Goal: Task Accomplishment & Management: Use online tool/utility

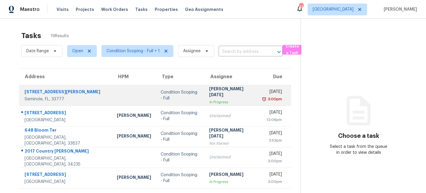
click at [156, 98] on td "Condition Scoping - Full" at bounding box center [180, 95] width 48 height 21
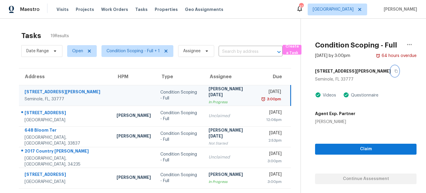
click at [394, 72] on icon "button" at bounding box center [396, 71] width 4 height 4
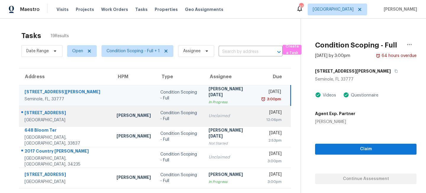
click at [172, 118] on div "Condition Scoping - Full" at bounding box center [179, 116] width 39 height 12
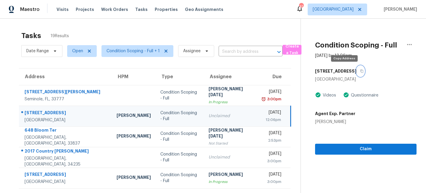
click at [360, 71] on icon "button" at bounding box center [362, 71] width 4 height 4
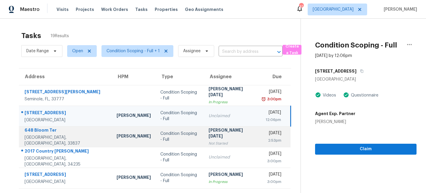
click at [181, 142] on td "Condition Scoping - Full" at bounding box center [179, 137] width 48 height 21
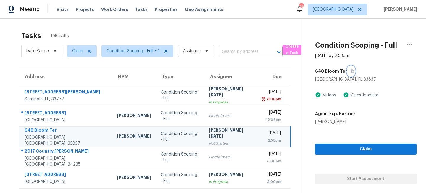
click at [350, 72] on icon "button" at bounding box center [352, 71] width 4 height 4
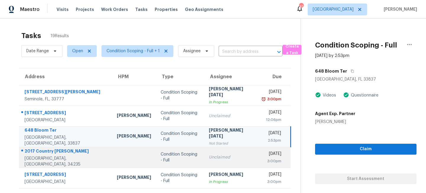
click at [176, 158] on div "Condition Scoping - Full" at bounding box center [180, 158] width 39 height 12
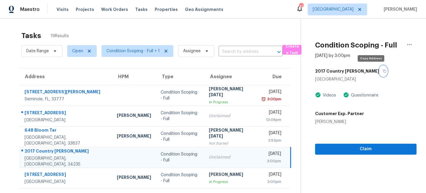
click at [379, 71] on button "button" at bounding box center [383, 71] width 8 height 11
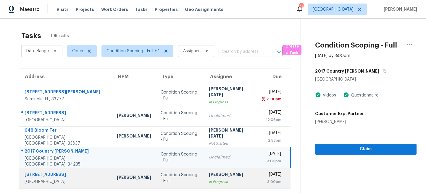
click at [186, 184] on td "Condition Scoping - Full" at bounding box center [180, 178] width 48 height 21
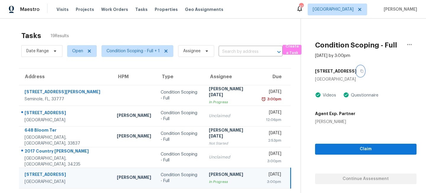
click at [360, 72] on icon "button" at bounding box center [362, 71] width 4 height 4
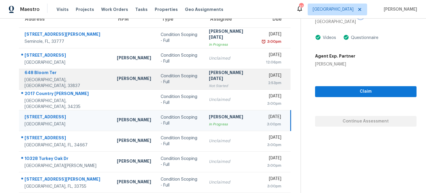
scroll to position [92, 0]
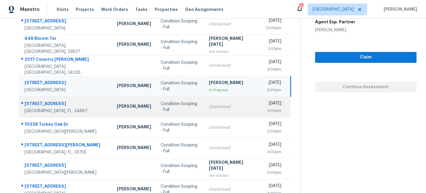
click at [204, 104] on td "Unclaimed" at bounding box center [231, 107] width 54 height 21
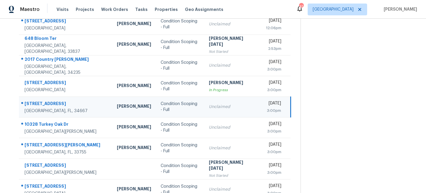
scroll to position [0, 0]
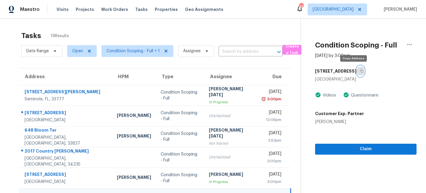
click at [360, 71] on icon "button" at bounding box center [361, 71] width 3 height 3
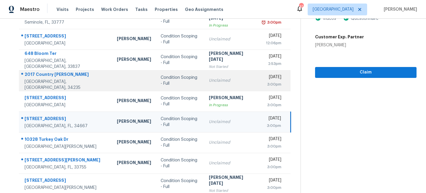
scroll to position [103, 0]
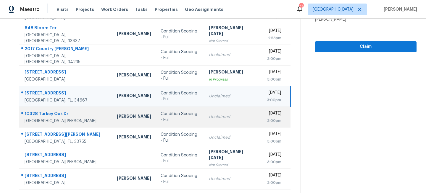
click at [189, 124] on td "Condition Scoping - Full" at bounding box center [180, 117] width 48 height 21
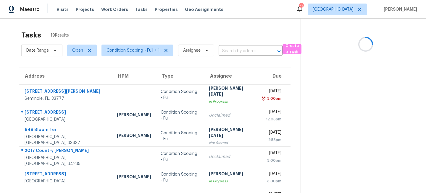
scroll to position [0, 0]
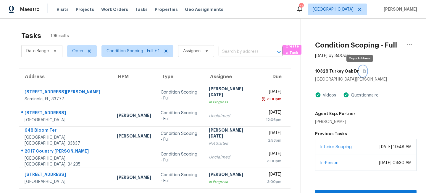
click at [362, 70] on icon "button" at bounding box center [364, 71] width 4 height 4
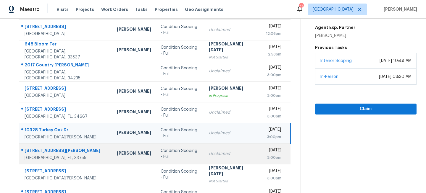
scroll to position [95, 0]
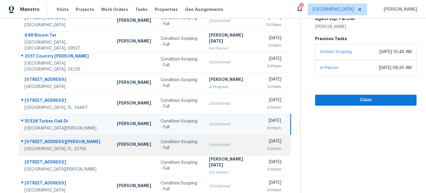
click at [204, 143] on td "Unclaimed" at bounding box center [231, 145] width 54 height 21
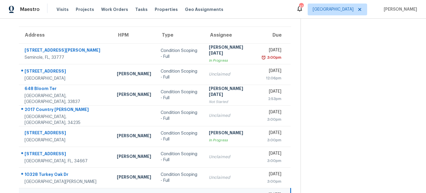
scroll to position [0, 0]
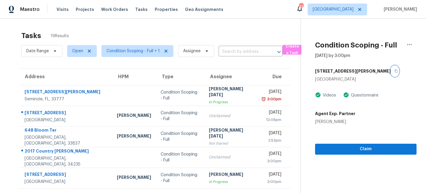
click at [394, 70] on icon "button" at bounding box center [396, 71] width 4 height 4
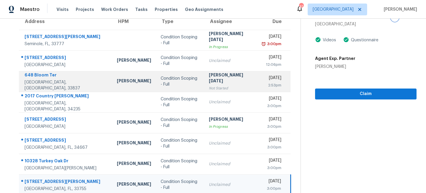
scroll to position [114, 0]
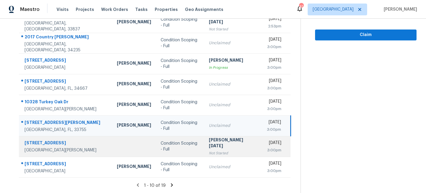
click at [204, 146] on td "Prabhu Raja Not Started" at bounding box center [231, 146] width 54 height 21
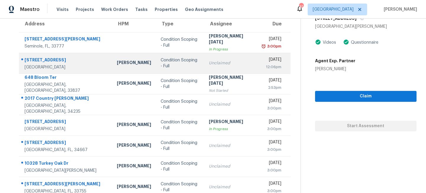
scroll to position [0, 0]
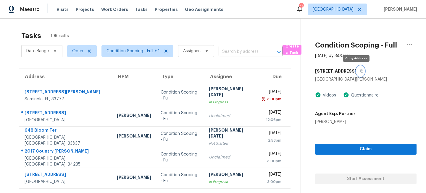
click at [360, 71] on icon "button" at bounding box center [362, 71] width 4 height 4
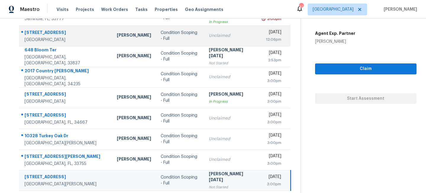
scroll to position [114, 0]
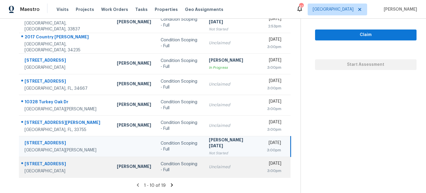
click at [209, 168] on div "Unclaimed" at bounding box center [231, 167] width 44 height 6
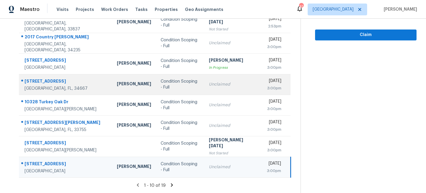
scroll to position [0, 0]
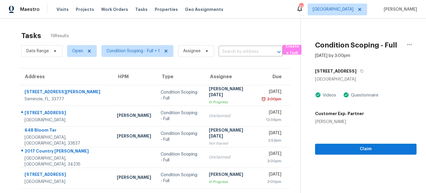
click at [362, 71] on div "[STREET_ADDRESS]" at bounding box center [365, 71] width 101 height 11
click at [356, 71] on button "button" at bounding box center [360, 71] width 8 height 11
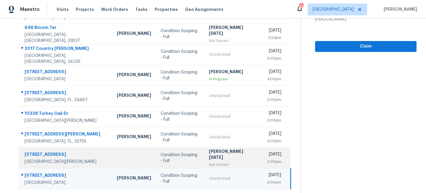
scroll to position [114, 0]
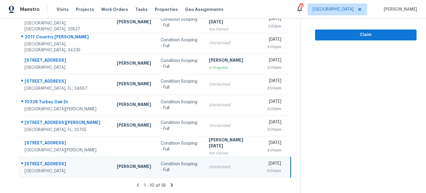
click at [171, 185] on icon at bounding box center [172, 185] width 2 height 3
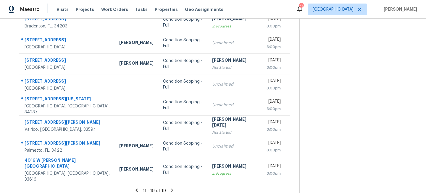
scroll to position [0, 0]
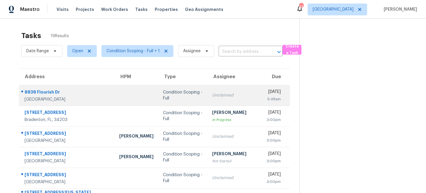
click at [163, 95] on div "Condition Scoping - Full" at bounding box center [183, 96] width 40 height 12
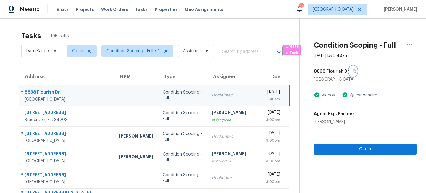
click at [354, 71] on button "button" at bounding box center [353, 71] width 8 height 11
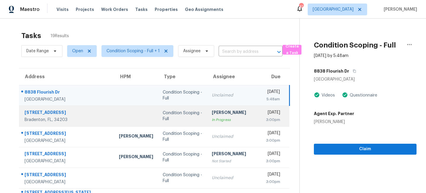
click at [212, 120] on div "In Progress" at bounding box center [234, 120] width 45 height 6
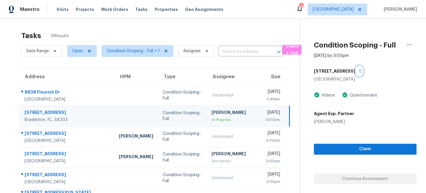
click at [359, 72] on icon "button" at bounding box center [360, 71] width 3 height 3
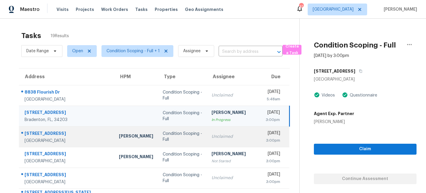
click at [207, 141] on td "Unclaimed" at bounding box center [234, 137] width 54 height 21
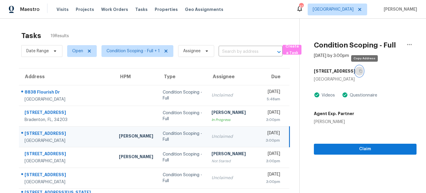
click at [362, 70] on icon "button" at bounding box center [361, 71] width 4 height 4
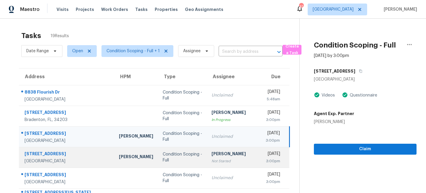
click at [211, 160] on div "Not Started" at bounding box center [233, 161] width 45 height 6
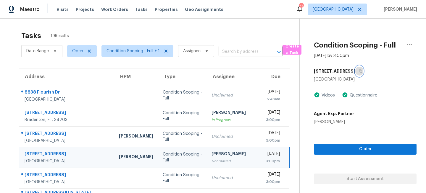
click at [359, 70] on icon "button" at bounding box center [361, 71] width 4 height 4
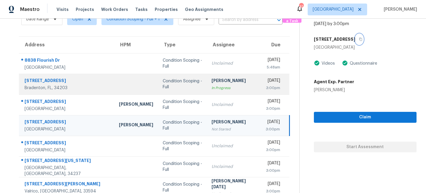
scroll to position [49, 0]
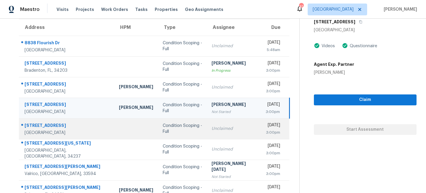
click at [211, 129] on div "Unclaimed" at bounding box center [233, 129] width 45 height 6
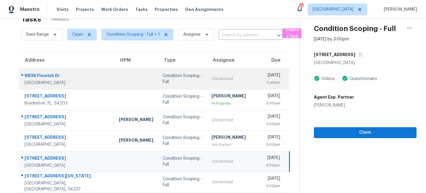
scroll to position [0, 0]
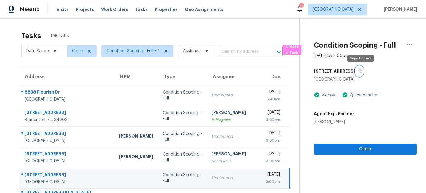
click at [362, 73] on button "button" at bounding box center [359, 71] width 8 height 11
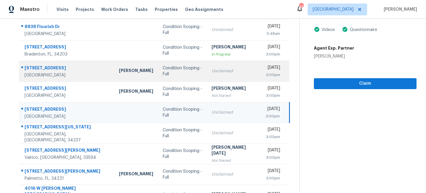
scroll to position [87, 0]
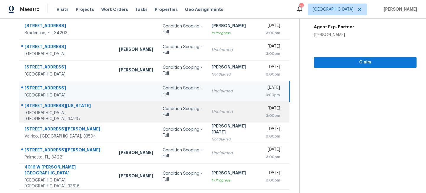
click at [168, 114] on div "Condition Scoping - Full" at bounding box center [182, 112] width 39 height 12
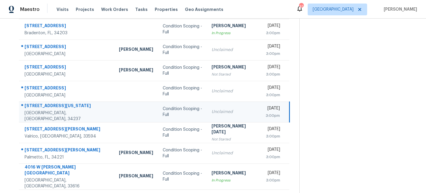
scroll to position [0, 0]
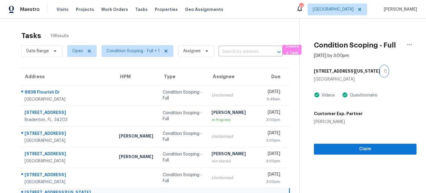
click at [384, 70] on icon "button" at bounding box center [385, 71] width 3 height 3
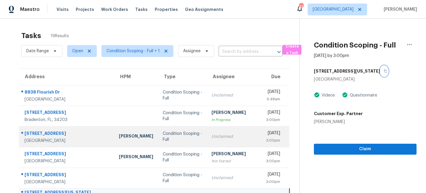
scroll to position [94, 0]
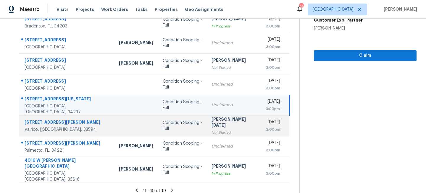
click at [211, 130] on div "Not Started" at bounding box center [233, 133] width 45 height 6
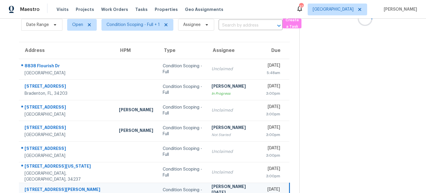
scroll to position [0, 0]
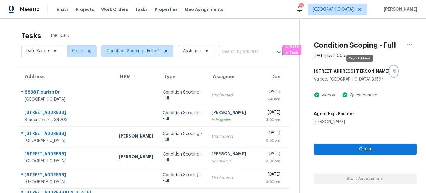
click at [393, 72] on icon "button" at bounding box center [395, 71] width 4 height 4
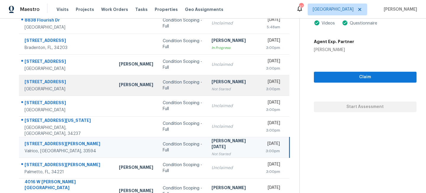
scroll to position [94, 0]
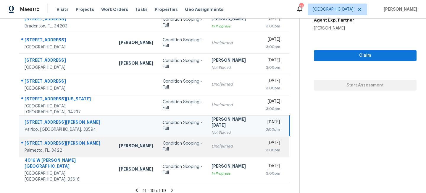
click at [211, 147] on div "Unclaimed" at bounding box center [233, 147] width 45 height 6
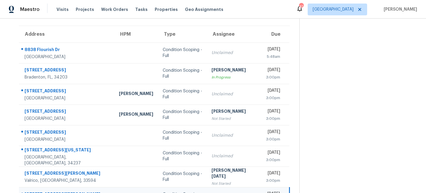
scroll to position [0, 0]
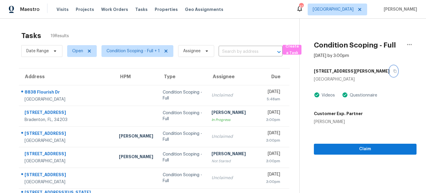
click at [393, 72] on icon "button" at bounding box center [395, 71] width 4 height 4
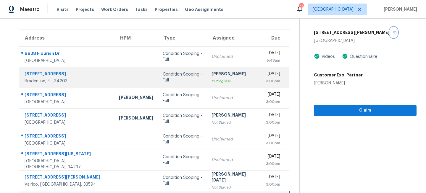
scroll to position [94, 0]
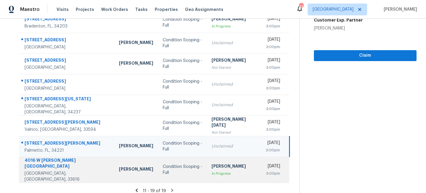
click at [207, 158] on td "Vigneshwaran B In Progress" at bounding box center [234, 170] width 54 height 26
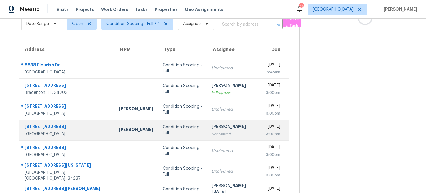
scroll to position [0, 0]
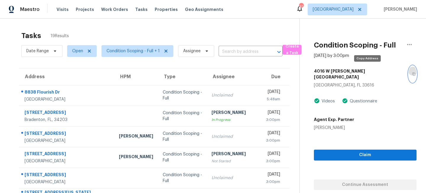
click at [412, 72] on icon "button" at bounding box center [414, 74] width 4 height 4
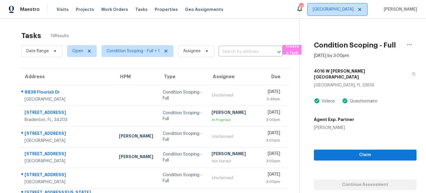
click at [357, 5] on span "[GEOGRAPHIC_DATA]" at bounding box center [336, 10] width 59 height 12
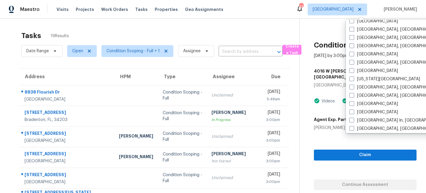
scroll to position [240, 0]
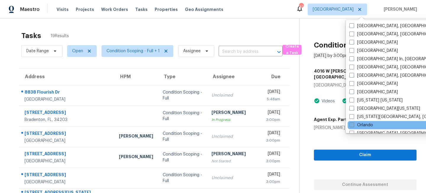
click at [351, 127] on span at bounding box center [351, 125] width 5 height 5
click at [351, 126] on input "Orlando" at bounding box center [351, 124] width 4 height 4
checkbox input "true"
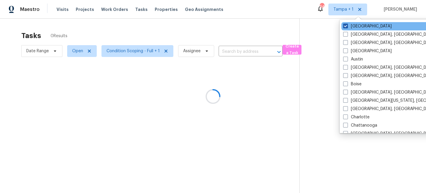
click at [355, 25] on label "[GEOGRAPHIC_DATA]" at bounding box center [367, 26] width 48 height 6
click at [347, 25] on input "[GEOGRAPHIC_DATA]" at bounding box center [345, 25] width 4 height 4
checkbox input "false"
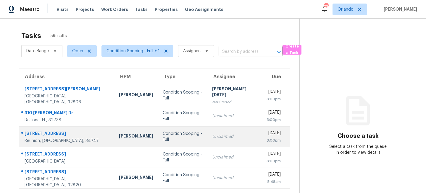
scroll to position [19, 0]
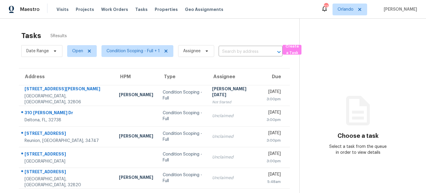
scroll to position [19, 0]
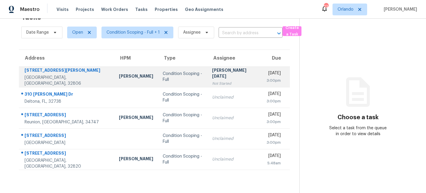
click at [165, 79] on div "Condition Scoping - Full" at bounding box center [183, 77] width 40 height 12
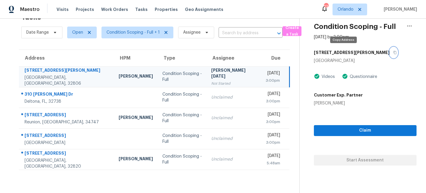
click at [393, 51] on icon "button" at bounding box center [395, 53] width 4 height 4
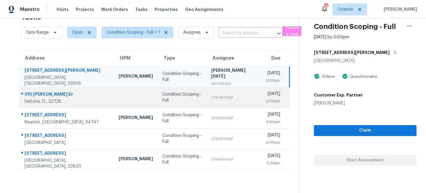
click at [210, 102] on td "Unclaimed" at bounding box center [233, 97] width 54 height 21
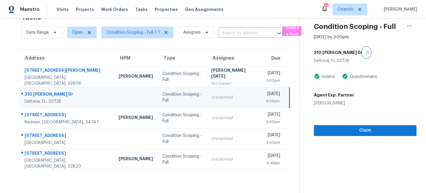
click at [366, 51] on icon "button" at bounding box center [368, 53] width 4 height 4
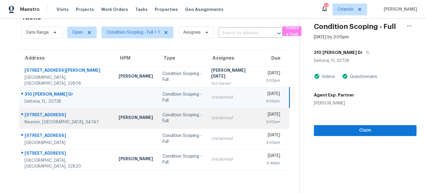
click at [192, 113] on td "Condition Scoping - Full" at bounding box center [182, 118] width 49 height 21
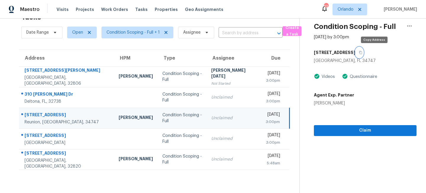
click at [362, 51] on icon "button" at bounding box center [361, 53] width 4 height 4
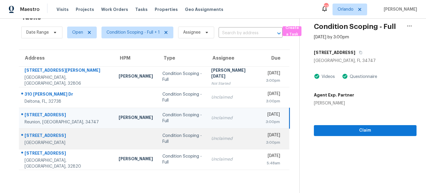
click at [186, 143] on td "Condition Scoping - Full" at bounding box center [182, 139] width 49 height 21
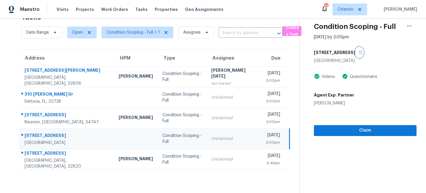
click at [359, 54] on icon "button" at bounding box center [360, 52] width 3 height 3
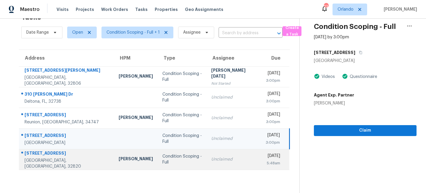
click at [199, 163] on td "Condition Scoping - Full" at bounding box center [182, 159] width 49 height 21
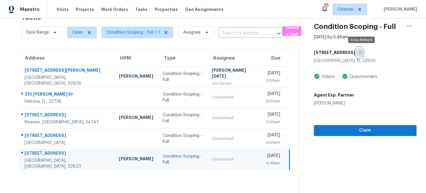
click at [362, 52] on icon "button" at bounding box center [361, 53] width 4 height 4
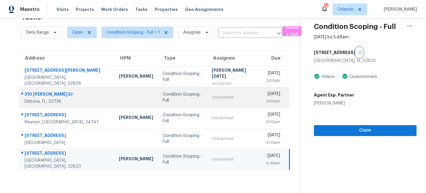
scroll to position [0, 0]
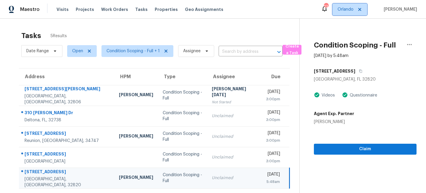
click at [353, 9] on span "Orlando" at bounding box center [345, 10] width 16 height 6
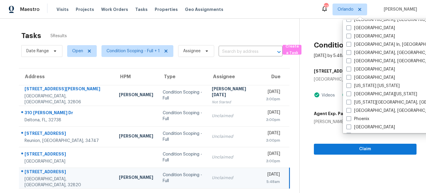
scroll to position [257, 0]
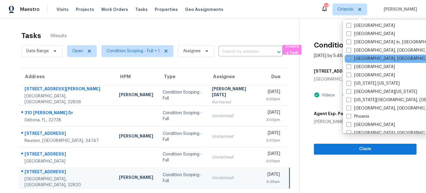
click at [351, 56] on div "[GEOGRAPHIC_DATA], [GEOGRAPHIC_DATA]" at bounding box center [403, 59] width 119 height 8
click at [348, 57] on span at bounding box center [348, 58] width 5 height 5
click at [348, 57] on input "[GEOGRAPHIC_DATA], [GEOGRAPHIC_DATA]" at bounding box center [348, 58] width 4 height 4
checkbox input "true"
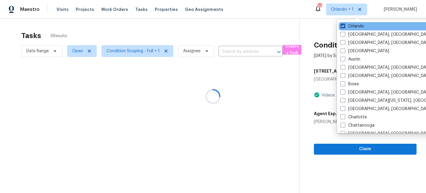
click at [351, 26] on label "Orlando" at bounding box center [352, 26] width 24 height 6
click at [344, 26] on input "Orlando" at bounding box center [342, 25] width 4 height 4
checkbox input "false"
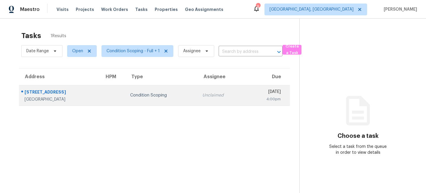
click at [126, 105] on td "Condition Scoping" at bounding box center [161, 95] width 72 height 21
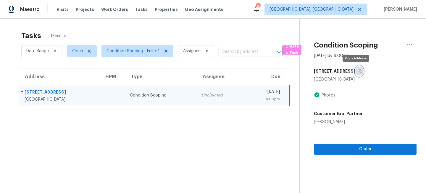
click at [359, 71] on icon "button" at bounding box center [361, 71] width 4 height 4
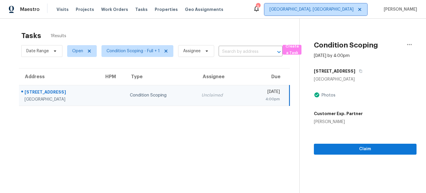
click at [349, 9] on span "[GEOGRAPHIC_DATA], [GEOGRAPHIC_DATA]" at bounding box center [311, 10] width 84 height 6
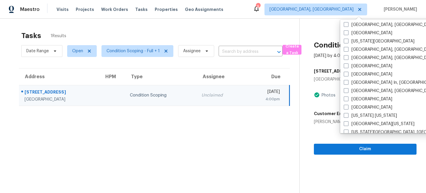
scroll to position [215, 0]
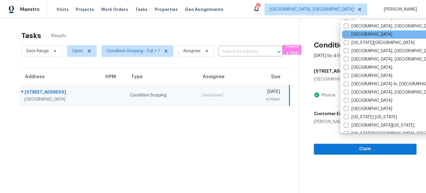
click at [351, 36] on label "[GEOGRAPHIC_DATA]" at bounding box center [368, 35] width 48 height 6
click at [347, 35] on input "[GEOGRAPHIC_DATA]" at bounding box center [346, 34] width 4 height 4
checkbox input "true"
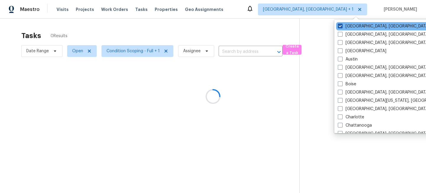
click at [348, 26] on label "Miami, FL" at bounding box center [384, 26] width 92 height 6
click at [341, 26] on input "Miami, FL" at bounding box center [340, 25] width 4 height 4
checkbox input "false"
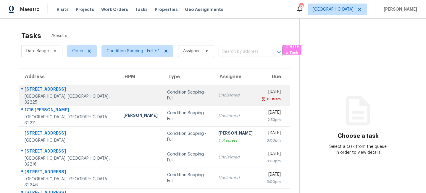
click at [171, 95] on div "Condition Scoping - Full" at bounding box center [188, 96] width 42 height 12
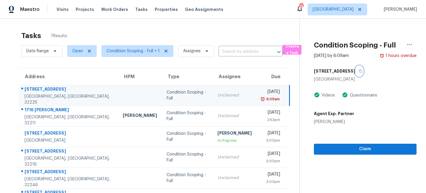
click at [360, 71] on icon "button" at bounding box center [361, 71] width 4 height 4
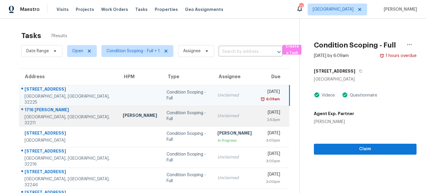
click at [217, 119] on div "Unclaimed" at bounding box center [234, 116] width 34 height 6
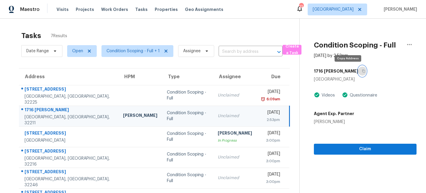
click at [362, 71] on icon "button" at bounding box center [363, 71] width 3 height 3
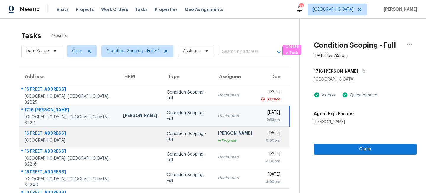
click at [213, 140] on td "Ranjith Kumar P In Progress" at bounding box center [235, 137] width 44 height 21
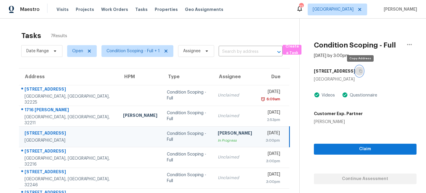
click at [358, 72] on button "button" at bounding box center [359, 71] width 8 height 11
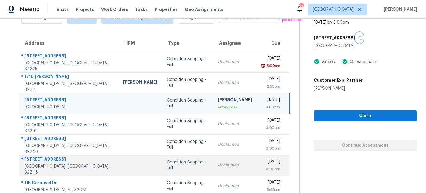
scroll to position [41, 0]
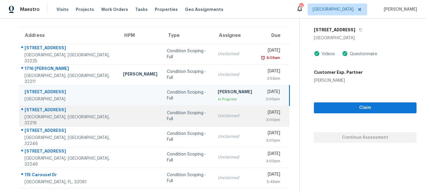
click at [218, 117] on div "Unclaimed" at bounding box center [235, 116] width 34 height 6
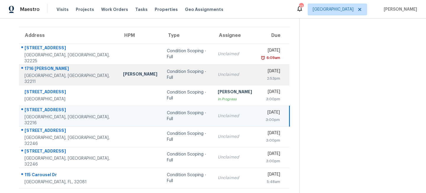
scroll to position [0, 0]
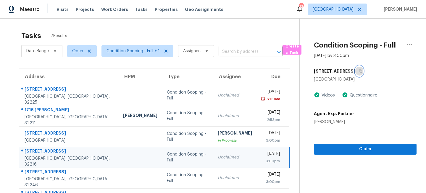
click at [359, 70] on icon "button" at bounding box center [360, 71] width 3 height 3
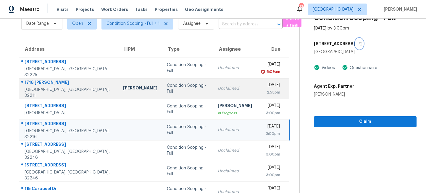
scroll to position [41, 0]
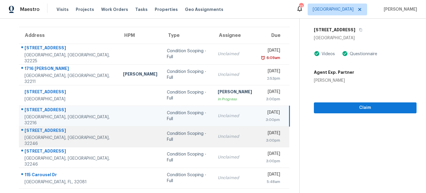
click at [218, 136] on div "Unclaimed" at bounding box center [235, 137] width 34 height 6
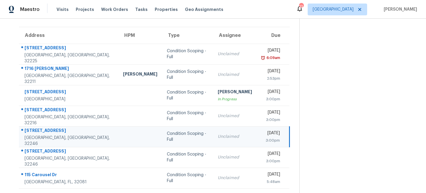
scroll to position [0, 0]
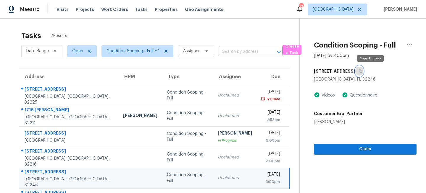
click at [362, 70] on icon "button" at bounding box center [361, 71] width 4 height 4
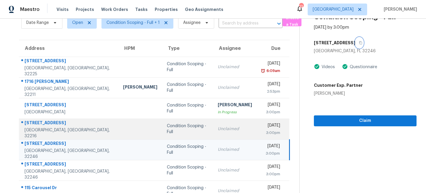
scroll to position [41, 0]
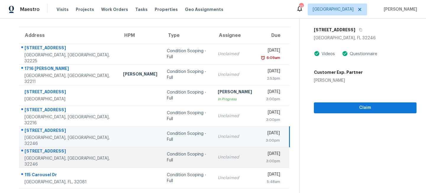
click at [218, 157] on div "Unclaimed" at bounding box center [235, 158] width 34 height 6
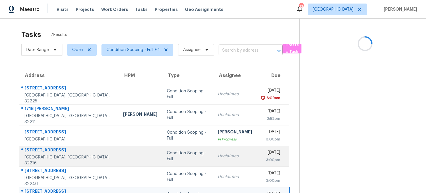
scroll to position [0, 0]
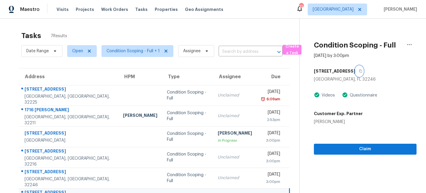
click at [361, 71] on icon "button" at bounding box center [360, 71] width 3 height 3
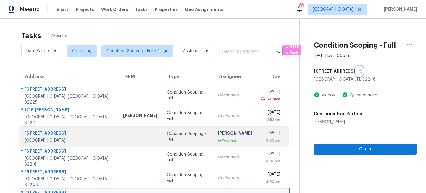
scroll to position [41, 0]
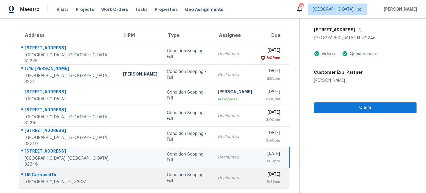
click at [218, 177] on div "Unclaimed" at bounding box center [235, 178] width 34 height 6
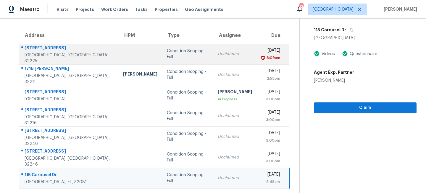
scroll to position [0, 0]
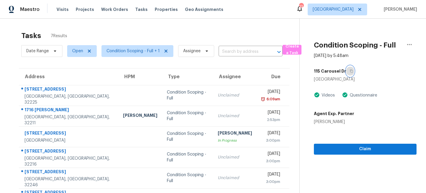
click at [351, 71] on button "button" at bounding box center [350, 71] width 8 height 11
click at [57, 9] on span "Visits" at bounding box center [62, 10] width 12 height 6
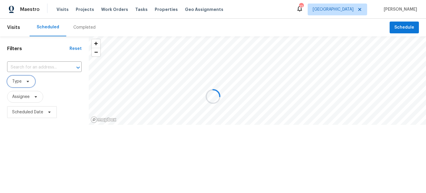
click at [27, 81] on icon at bounding box center [27, 81] width 5 height 5
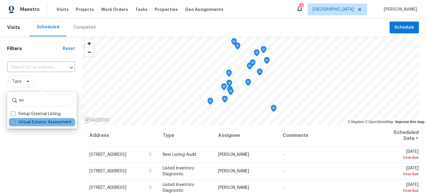
type input "ex"
click at [24, 122] on label "Virtual Exterior Assessment" at bounding box center [41, 122] width 61 height 6
click at [14, 122] on input "Virtual Exterior Assessment" at bounding box center [13, 121] width 4 height 4
checkbox input "true"
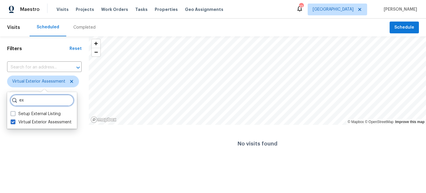
click at [31, 99] on input "ex" at bounding box center [42, 101] width 64 height 12
type input "e"
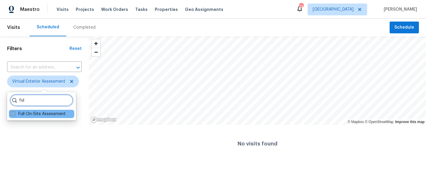
type input "ful"
click at [30, 115] on label "Full On-Site Assessment" at bounding box center [38, 114] width 55 height 6
click at [14, 115] on input "Full On-Site Assessment" at bounding box center [13, 113] width 4 height 4
checkbox input "true"
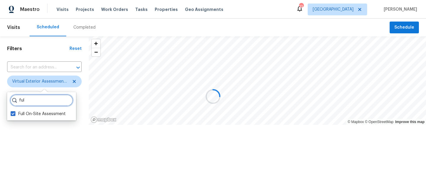
click at [36, 105] on input "ful" at bounding box center [41, 101] width 63 height 12
type input "f"
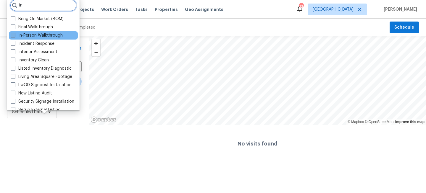
type input "in"
click at [27, 33] on label "In-Person Walkthrough" at bounding box center [37, 36] width 52 height 6
click at [14, 33] on input "In-Person Walkthrough" at bounding box center [13, 35] width 4 height 4
checkbox input "true"
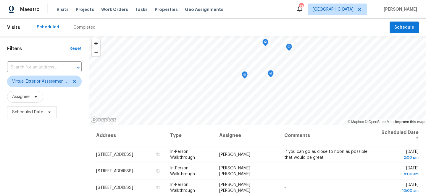
click at [41, 160] on div "Filters Reset ​ Virtual Exterior Assessment + 2 Assignee Scheduled Date" at bounding box center [44, 157] width 89 height 243
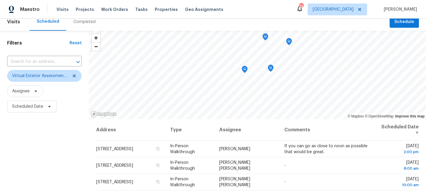
scroll to position [7, 0]
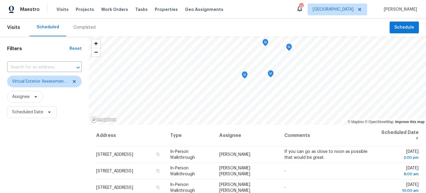
scroll to position [86, 0]
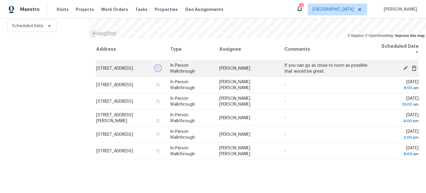
click at [160, 67] on icon "button" at bounding box center [158, 69] width 4 height 4
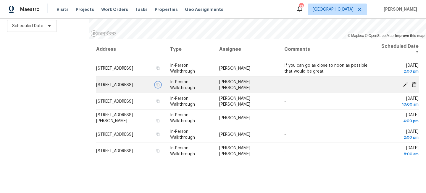
click at [159, 86] on icon "button" at bounding box center [157, 84] width 3 height 3
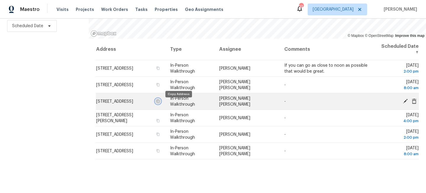
click at [160, 103] on icon "button" at bounding box center [158, 102] width 4 height 4
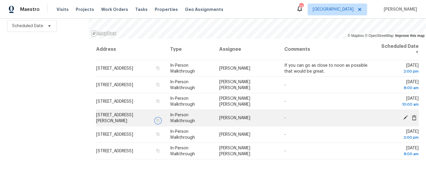
click at [160, 119] on icon "button" at bounding box center [158, 121] width 4 height 4
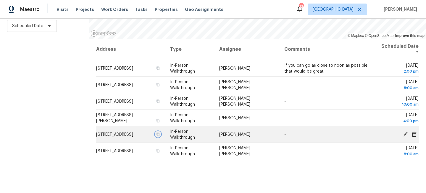
click at [160, 136] on icon "button" at bounding box center [158, 135] width 4 height 4
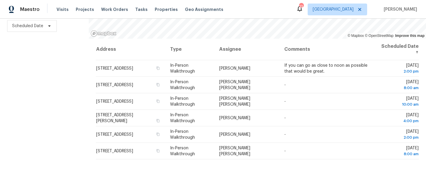
click at [25, 82] on div "Filters Reset ​ Virtual Exterior Assessment + 2 Assignee Scheduled Date" at bounding box center [44, 71] width 89 height 243
click at [348, 7] on span "[GEOGRAPHIC_DATA]" at bounding box center [332, 10] width 41 height 6
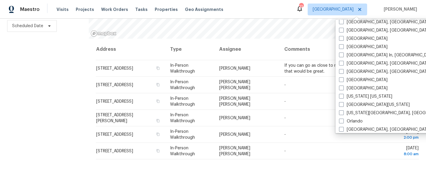
scroll to position [237, 0]
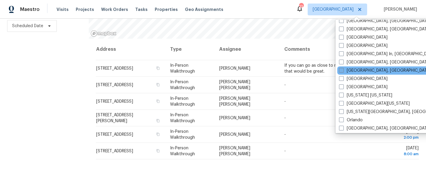
click at [345, 72] on label "[GEOGRAPHIC_DATA], [GEOGRAPHIC_DATA]" at bounding box center [385, 71] width 92 height 6
click at [343, 72] on input "[GEOGRAPHIC_DATA], [GEOGRAPHIC_DATA]" at bounding box center [341, 70] width 4 height 4
checkbox input "true"
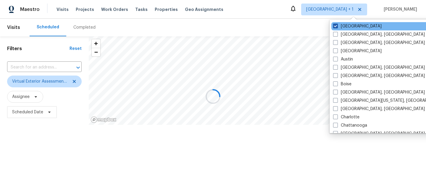
click at [349, 25] on label "[GEOGRAPHIC_DATA]" at bounding box center [357, 26] width 48 height 6
click at [337, 25] on input "[GEOGRAPHIC_DATA]" at bounding box center [335, 25] width 4 height 4
checkbox input "false"
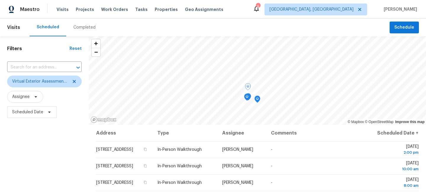
click at [58, 143] on div "Filters Reset ​ Virtual Exterior Assessment + 2 Assignee Scheduled Date" at bounding box center [44, 157] width 89 height 243
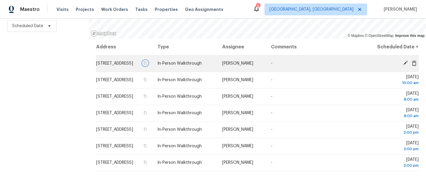
click at [148, 66] on button "button" at bounding box center [144, 63] width 5 height 5
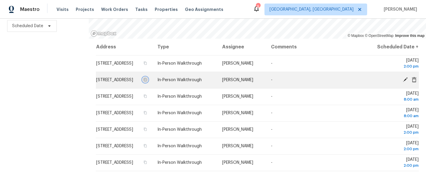
click at [147, 82] on icon "button" at bounding box center [145, 80] width 4 height 4
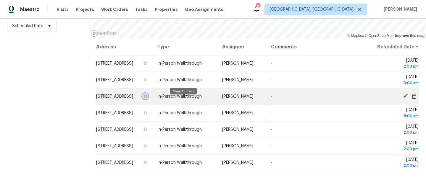
click at [147, 98] on icon "button" at bounding box center [145, 97] width 4 height 4
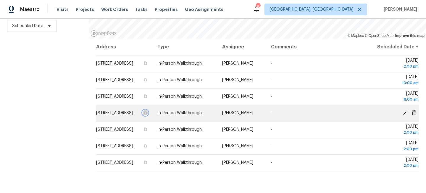
click at [147, 115] on icon "button" at bounding box center [145, 113] width 4 height 4
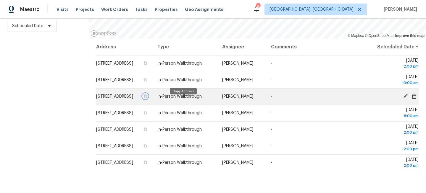
click at [147, 98] on icon "button" at bounding box center [145, 97] width 4 height 4
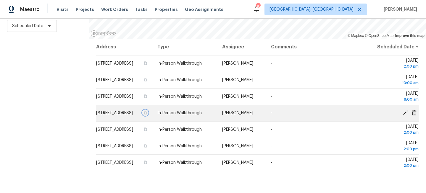
click at [147, 115] on icon "button" at bounding box center [145, 112] width 3 height 3
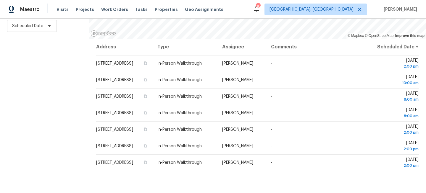
click at [29, 83] on div "Filters Reset ​ Virtual Exterior Assessment + 2 Assignee Scheduled Date" at bounding box center [44, 71] width 89 height 243
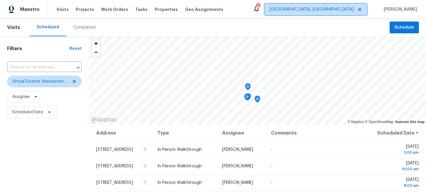
click at [349, 14] on span "[GEOGRAPHIC_DATA], [GEOGRAPHIC_DATA]" at bounding box center [315, 10] width 103 height 12
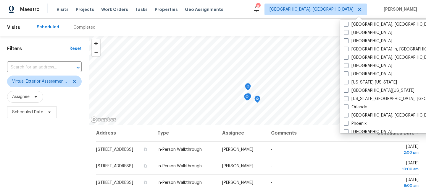
scroll to position [253, 0]
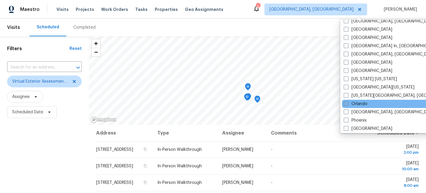
click at [347, 103] on span at bounding box center [346, 103] width 5 height 5
click at [347, 103] on input "Orlando" at bounding box center [346, 103] width 4 height 4
checkbox input "true"
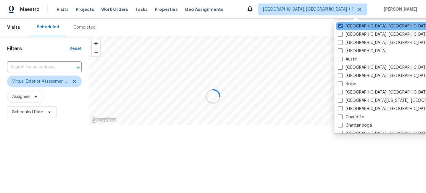
click at [351, 24] on label "[GEOGRAPHIC_DATA], [GEOGRAPHIC_DATA]" at bounding box center [384, 26] width 92 height 6
click at [341, 24] on input "[GEOGRAPHIC_DATA], [GEOGRAPHIC_DATA]" at bounding box center [340, 25] width 4 height 4
checkbox input "false"
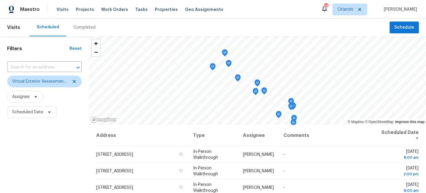
click at [47, 144] on div "Filters Reset ​ Virtual Exterior Assessment + 2 Assignee Scheduled Date" at bounding box center [44, 157] width 89 height 243
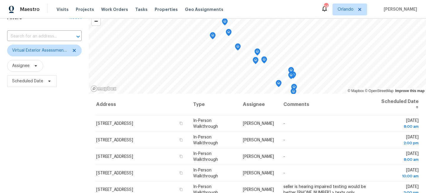
scroll to position [86, 0]
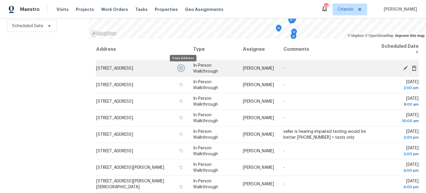
click at [183, 67] on icon "button" at bounding box center [181, 69] width 4 height 4
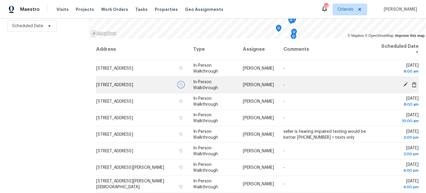
click at [182, 84] on icon "button" at bounding box center [181, 85] width 4 height 4
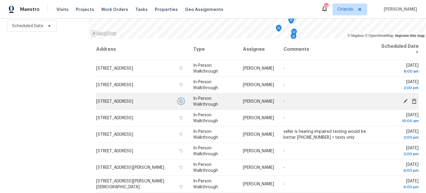
click at [182, 102] on icon "button" at bounding box center [180, 101] width 3 height 3
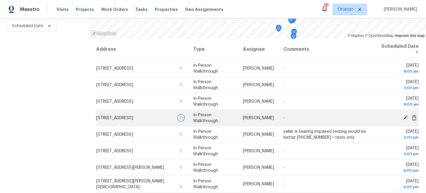
click at [181, 119] on icon "button" at bounding box center [180, 117] width 3 height 3
click at [183, 117] on icon "button" at bounding box center [181, 118] width 4 height 4
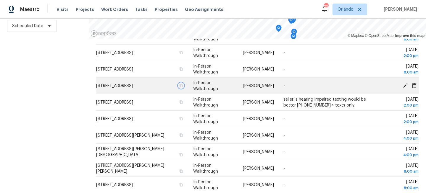
scroll to position [50, 0]
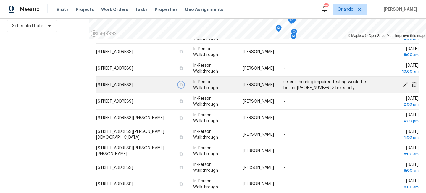
click at [182, 84] on icon "button" at bounding box center [181, 85] width 4 height 4
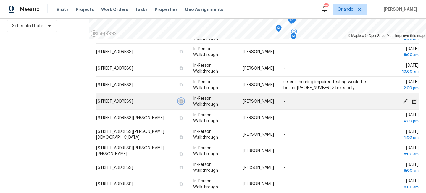
click at [182, 100] on icon "button" at bounding box center [180, 101] width 3 height 3
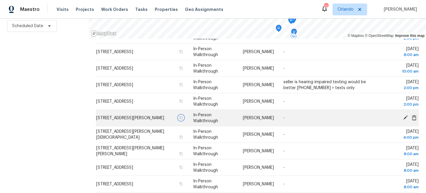
click at [182, 118] on icon "button" at bounding box center [181, 118] width 4 height 4
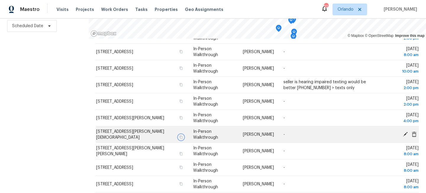
click at [182, 136] on icon "button" at bounding box center [180, 137] width 3 height 3
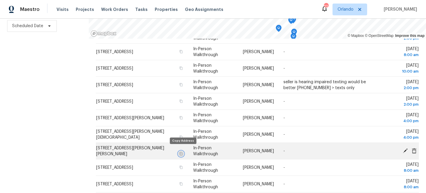
click at [181, 152] on icon "button" at bounding box center [180, 153] width 3 height 3
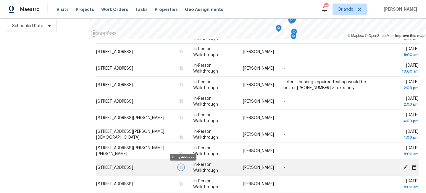
click at [183, 166] on icon "button" at bounding box center [181, 168] width 4 height 4
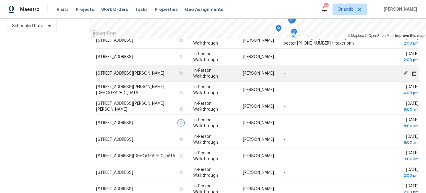
scroll to position [124, 0]
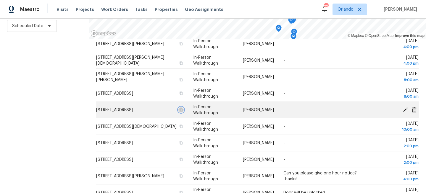
click at [182, 108] on icon "button" at bounding box center [180, 109] width 3 height 3
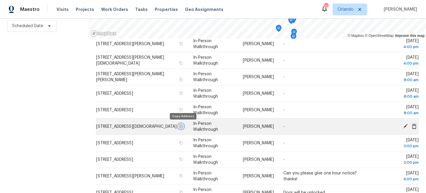
click at [182, 126] on icon "button" at bounding box center [181, 127] width 4 height 4
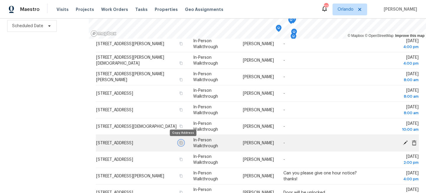
click at [182, 142] on icon "button" at bounding box center [180, 142] width 3 height 3
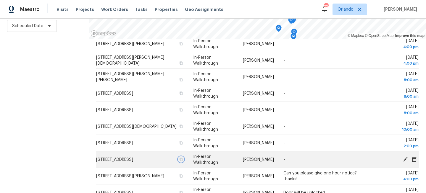
click at [182, 160] on icon "button" at bounding box center [180, 159] width 3 height 3
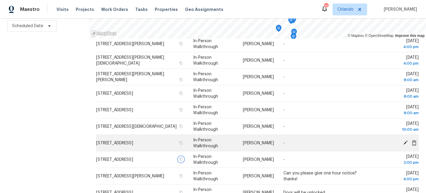
scroll to position [153, 0]
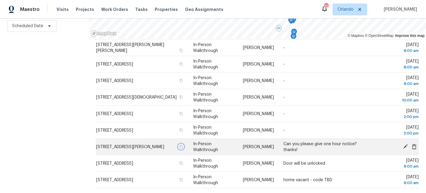
click at [183, 147] on icon "button" at bounding box center [181, 147] width 4 height 4
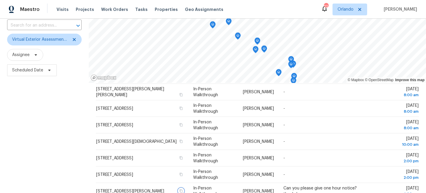
scroll to position [0, 0]
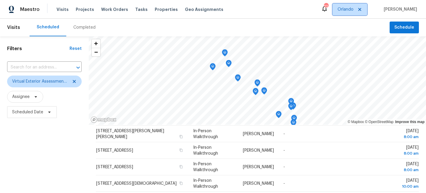
click at [353, 6] on span "Orlando" at bounding box center [349, 10] width 35 height 12
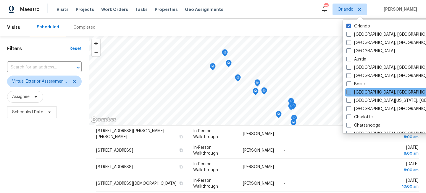
scroll to position [396, 0]
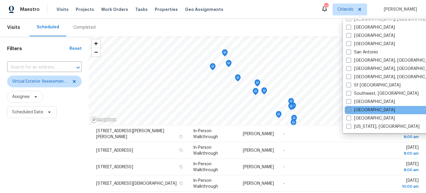
click at [355, 109] on label "[GEOGRAPHIC_DATA]" at bounding box center [370, 110] width 48 height 6
click at [350, 109] on input "[GEOGRAPHIC_DATA]" at bounding box center [348, 109] width 4 height 4
checkbox input "true"
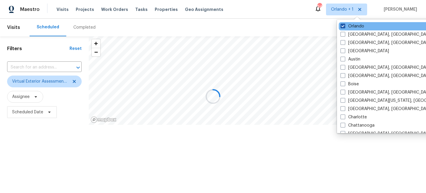
click at [350, 26] on label "Orlando" at bounding box center [352, 26] width 24 height 6
click at [344, 26] on input "Orlando" at bounding box center [342, 25] width 4 height 4
checkbox input "false"
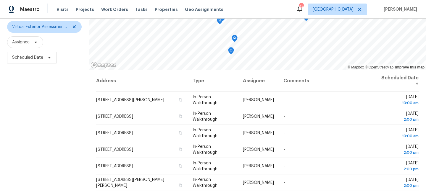
scroll to position [86, 0]
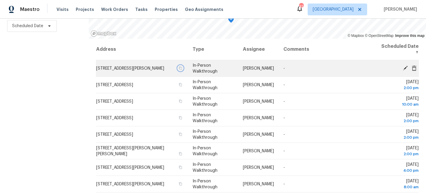
click at [182, 68] on icon "button" at bounding box center [180, 68] width 3 height 3
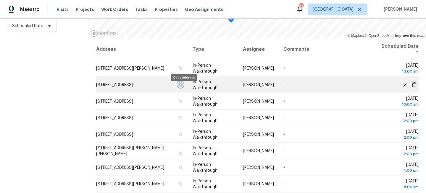
click at [182, 86] on icon "button" at bounding box center [180, 84] width 3 height 3
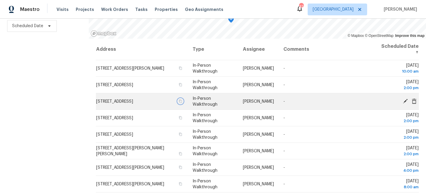
click at [182, 103] on icon "button" at bounding box center [180, 101] width 3 height 3
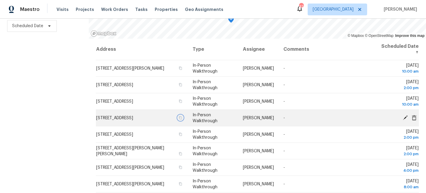
click at [182, 117] on icon "button" at bounding box center [180, 117] width 3 height 3
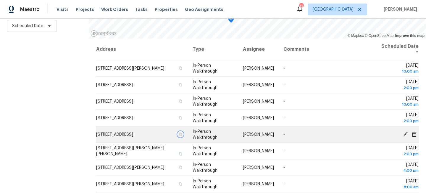
click at [182, 136] on icon "button" at bounding box center [181, 135] width 4 height 4
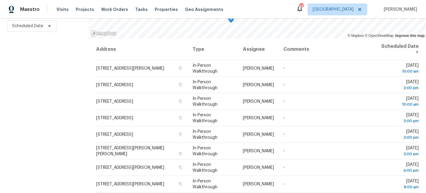
click at [43, 109] on div "Filters Reset ​ Virtual Exterior Assessment + 2 Assignee Scheduled Date" at bounding box center [44, 71] width 89 height 243
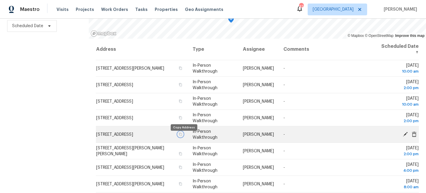
click at [182, 136] on icon "button" at bounding box center [180, 134] width 3 height 3
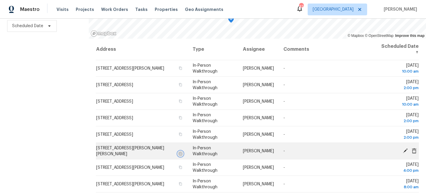
click at [182, 152] on icon "button" at bounding box center [181, 154] width 4 height 4
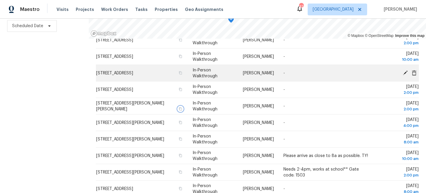
scroll to position [68, 0]
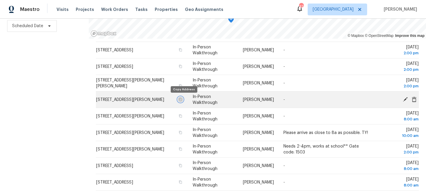
click at [182, 100] on icon "button" at bounding box center [181, 100] width 4 height 4
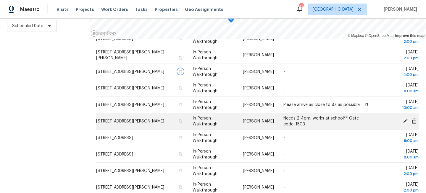
scroll to position [108, 0]
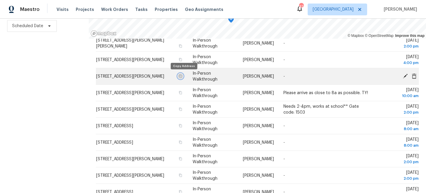
click at [182, 75] on icon "button" at bounding box center [180, 75] width 3 height 3
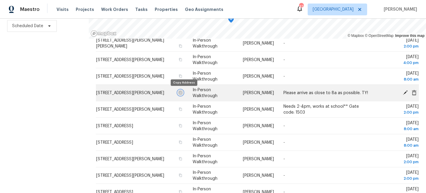
click at [182, 92] on icon "button" at bounding box center [181, 93] width 4 height 4
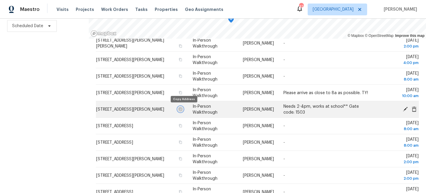
click at [182, 109] on icon "button" at bounding box center [181, 110] width 4 height 4
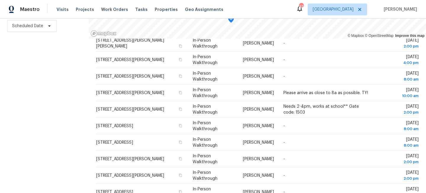
click at [45, 76] on div "Filters Reset ​ Virtual Exterior Assessment + 2 Assignee Scheduled Date" at bounding box center [44, 71] width 89 height 243
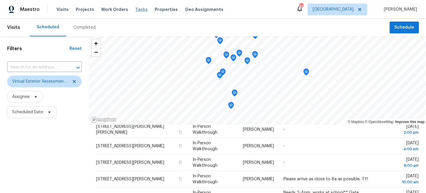
click at [135, 9] on span "Tasks" at bounding box center [141, 9] width 12 height 4
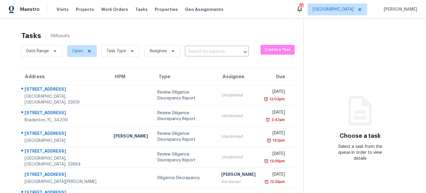
click at [114, 57] on span "Task Type" at bounding box center [118, 50] width 43 height 15
click at [118, 54] on span "Task Type" at bounding box center [120, 51] width 38 height 12
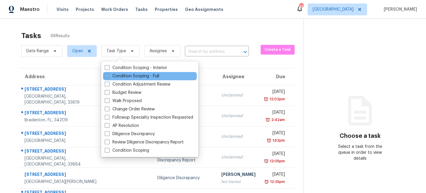
click at [117, 72] on div "Condition Scoping - Full" at bounding box center [150, 76] width 94 height 8
click at [117, 74] on label "Condition Scoping - Full" at bounding box center [132, 76] width 54 height 6
click at [108, 74] on input "Condition Scoping - Full" at bounding box center [107, 75] width 4 height 4
checkbox input "true"
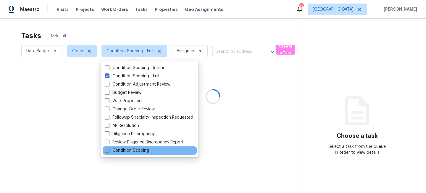
click at [111, 151] on label "Condition Scoping" at bounding box center [127, 151] width 44 height 6
click at [108, 151] on input "Condition Scoping" at bounding box center [107, 150] width 4 height 4
checkbox input "true"
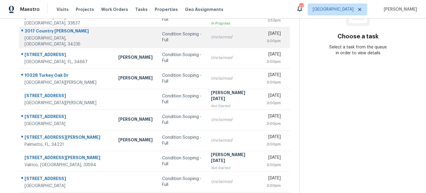
scroll to position [114, 0]
